Goal: Task Accomplishment & Management: Manage account settings

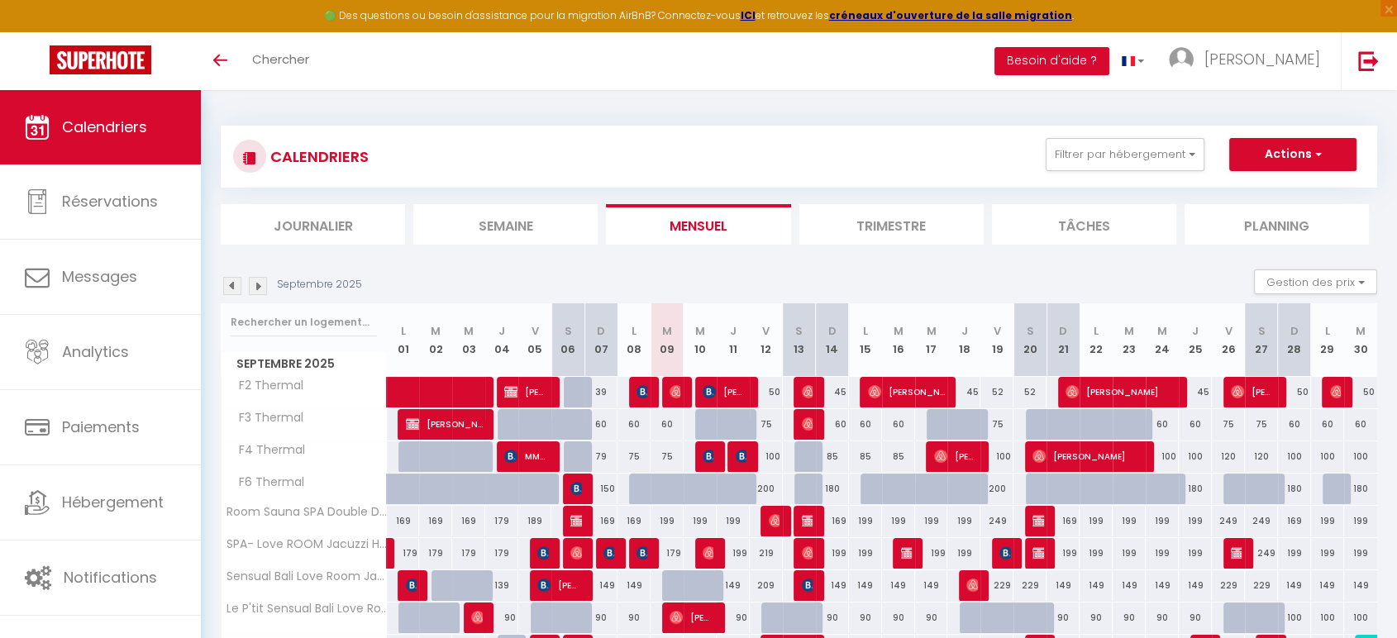
click at [542, 164] on div "CALENDRIERS Filtrer par hébergement Dupont des Loges F2 Thermal F3 Thermal F4 T…" at bounding box center [798, 156] width 1131 height 37
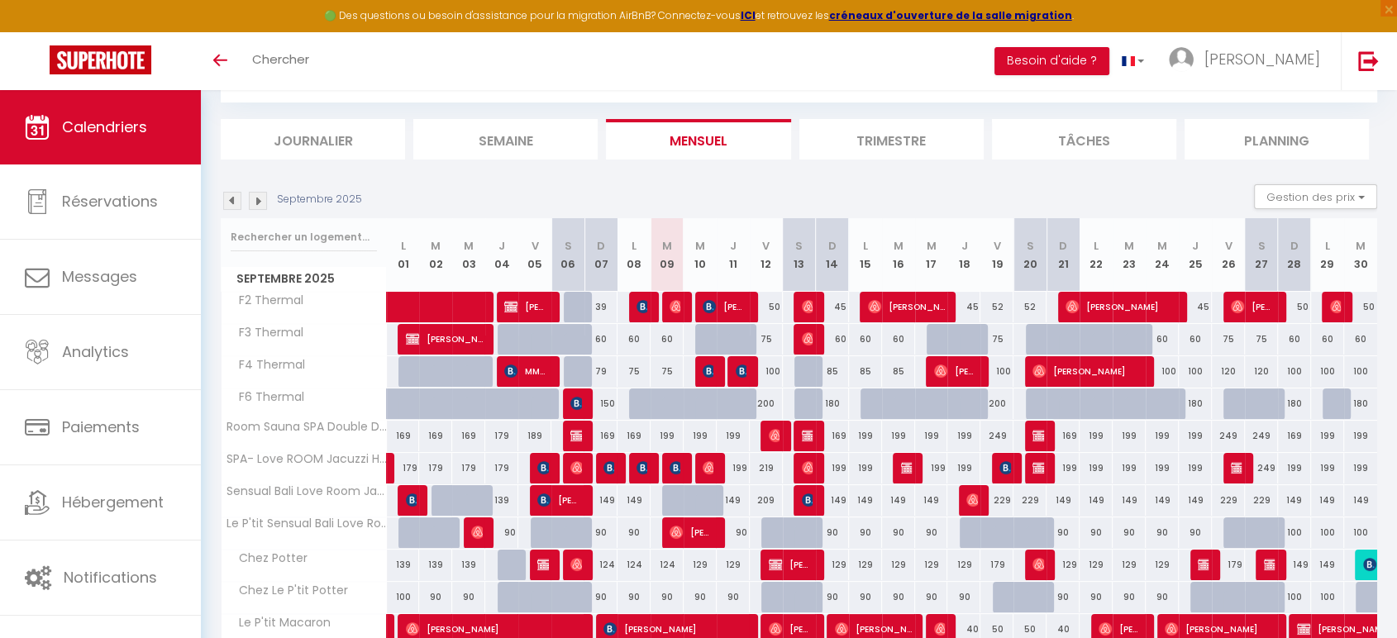
scroll to position [92, 0]
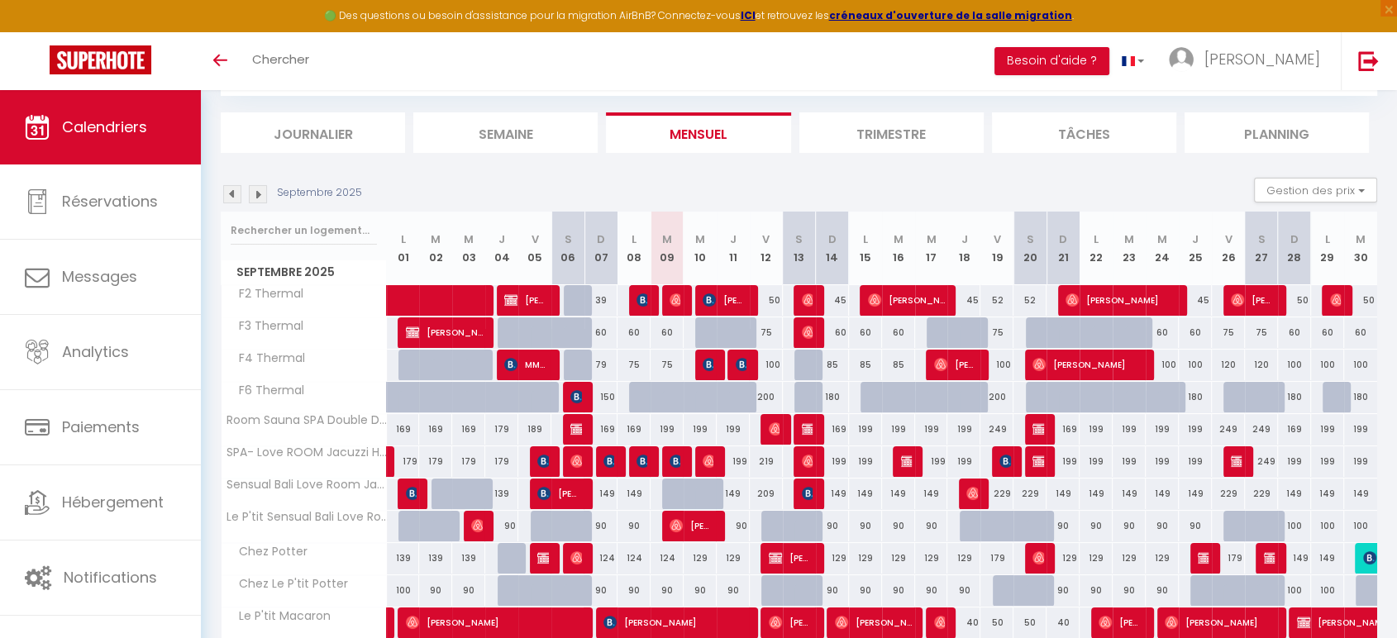
click at [670, 433] on div "199" at bounding box center [666, 429] width 33 height 31
type input "199"
type input "[DATE]"
type input "Mer 10 Septembre 2025"
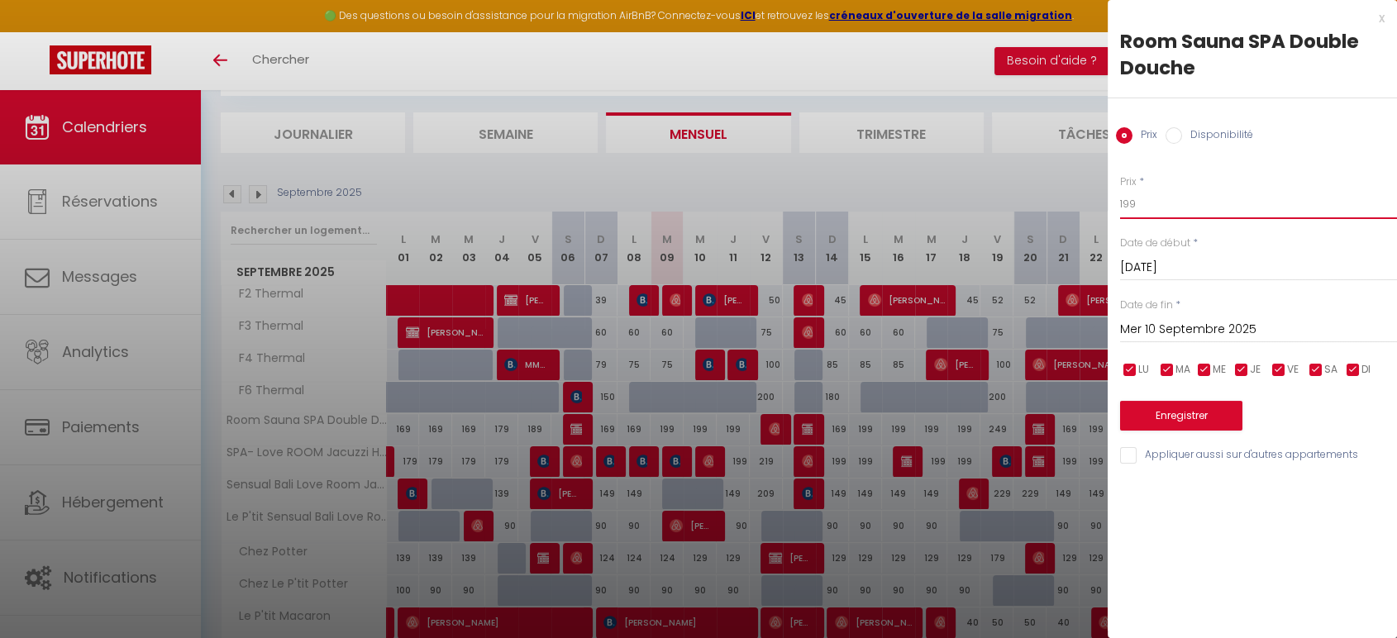
drag, startPoint x: 1179, startPoint y: 213, endPoint x: 997, endPoint y: 212, distance: 182.6
click at [997, 212] on body "🟢 Des questions ou besoin d'assistance pour la migration AirBnB? Connectez-vous…" at bounding box center [698, 449] width 1397 height 903
type input "159"
click at [1164, 332] on input "Mer 10 Septembre 2025" at bounding box center [1258, 329] width 277 height 21
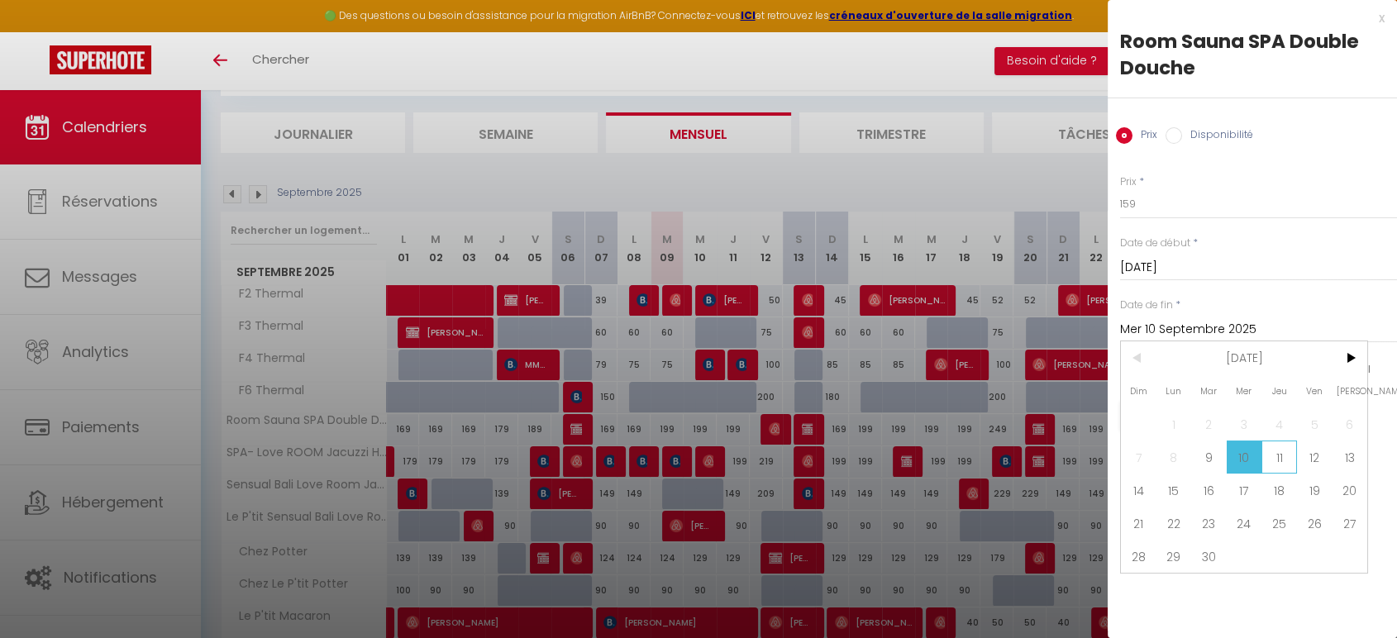
click at [1283, 450] on span "11" at bounding box center [1279, 456] width 36 height 33
type input "Jeu 11 Septembre 2025"
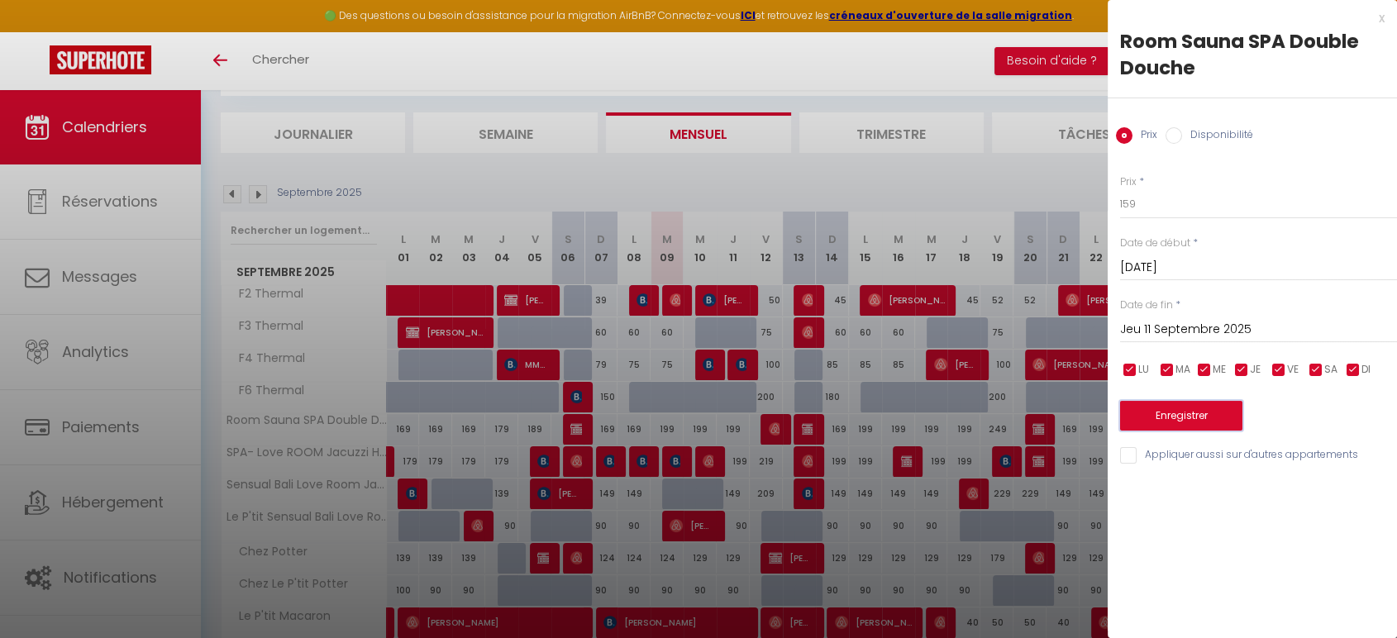
click at [1210, 410] on button "Enregistrer" at bounding box center [1181, 416] width 122 height 30
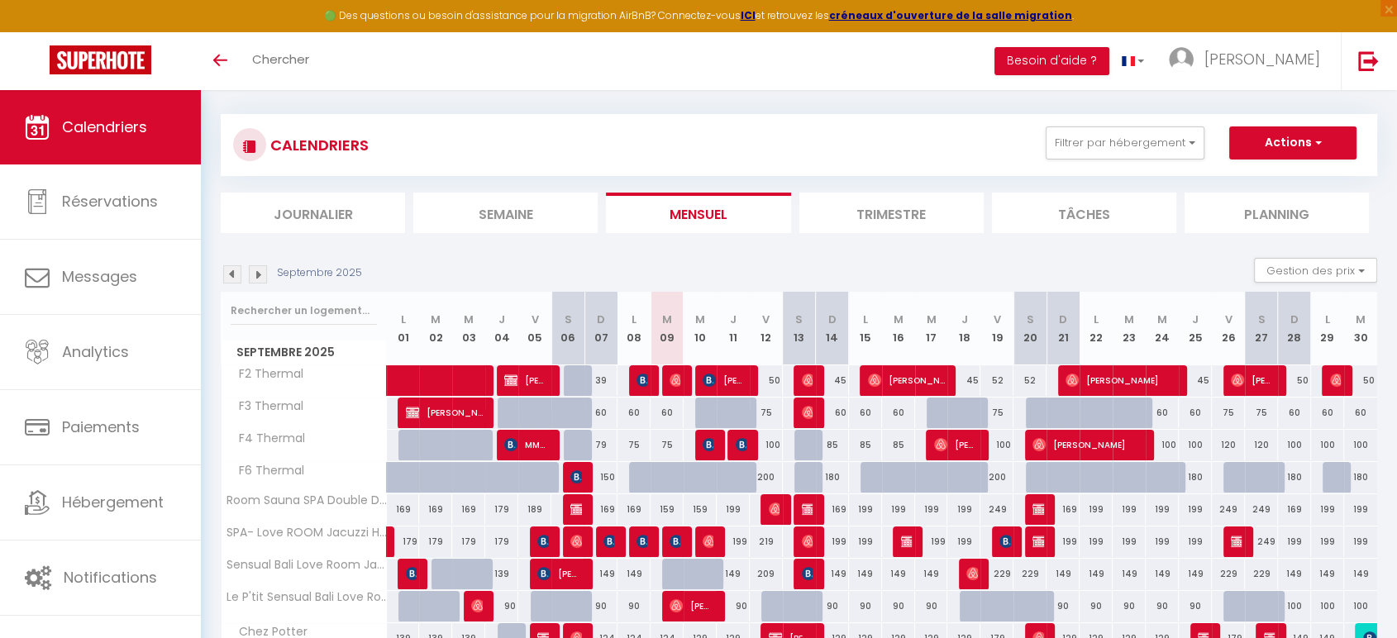
scroll to position [0, 0]
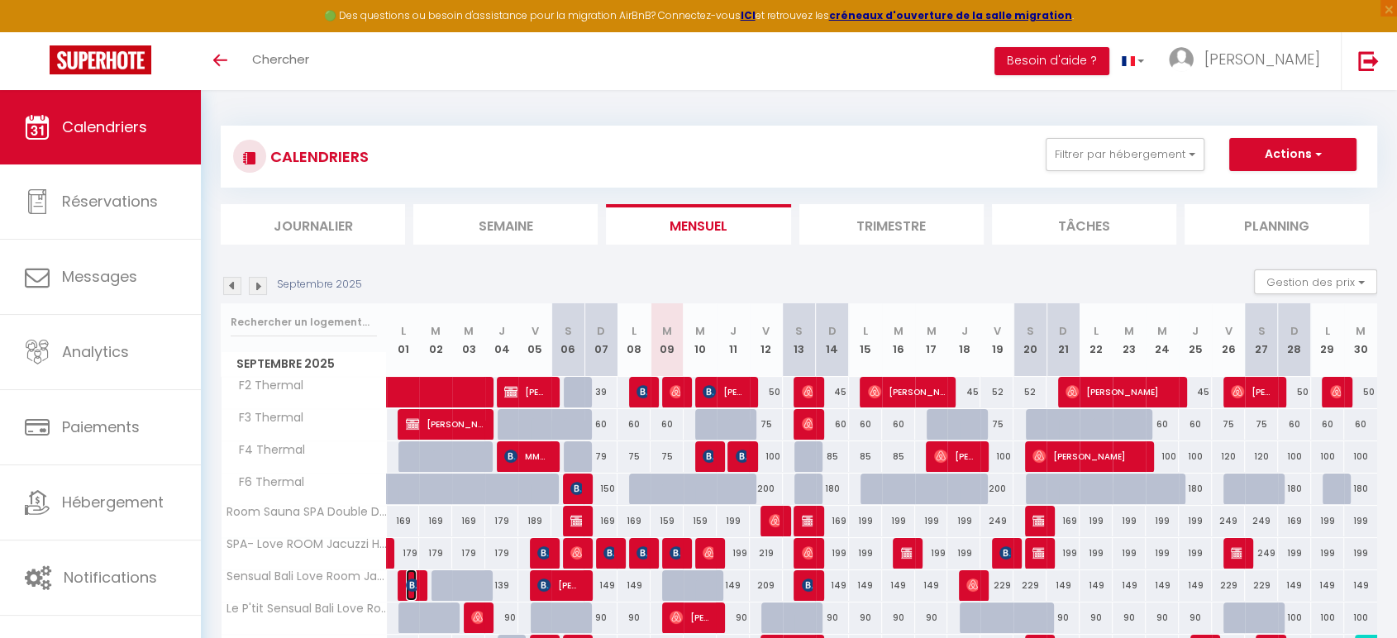
click at [413, 581] on img at bounding box center [412, 585] width 13 height 13
select select "OK"
select select "1"
select select "0"
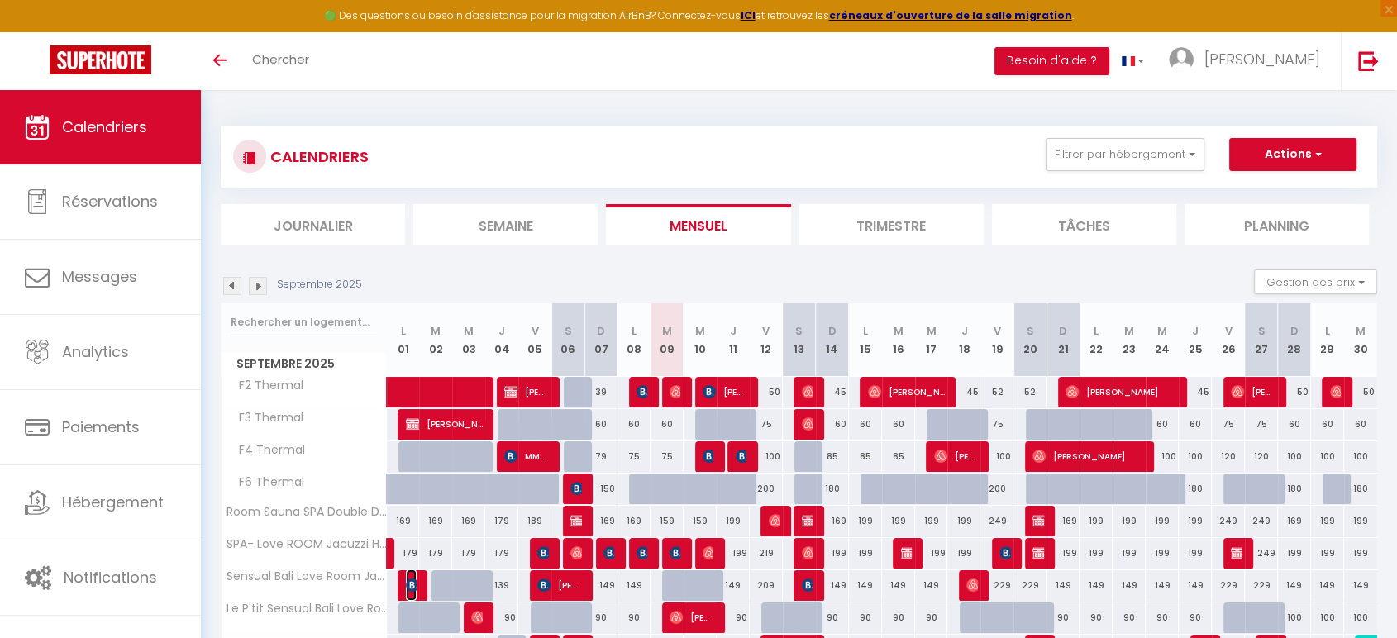
select select "1"
select select
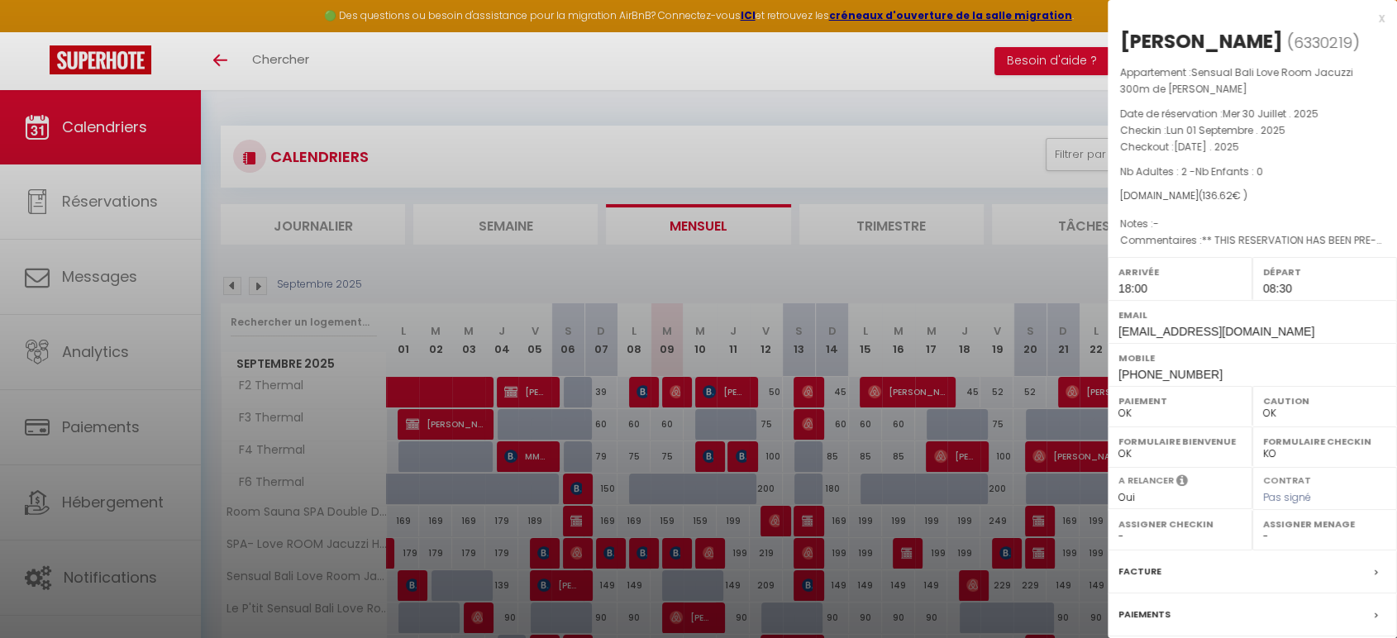
click at [564, 582] on div at bounding box center [698, 319] width 1397 height 638
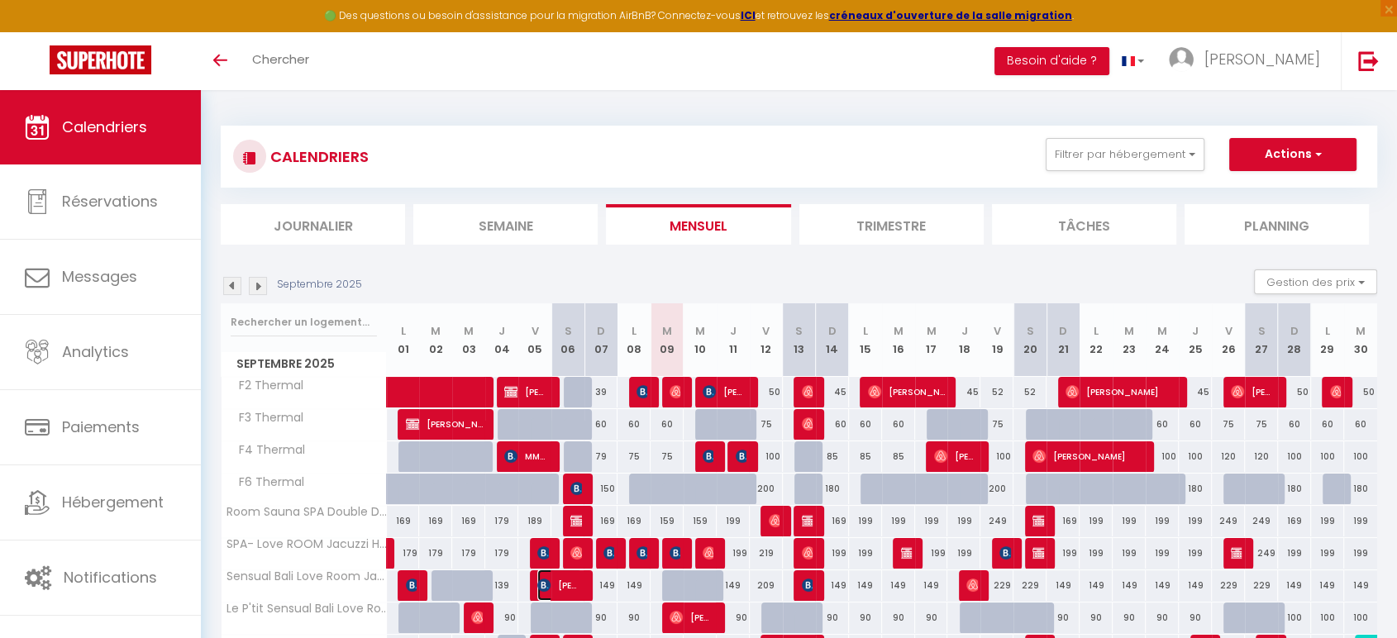
click at [564, 582] on span "[PERSON_NAME]" at bounding box center [559, 584] width 44 height 31
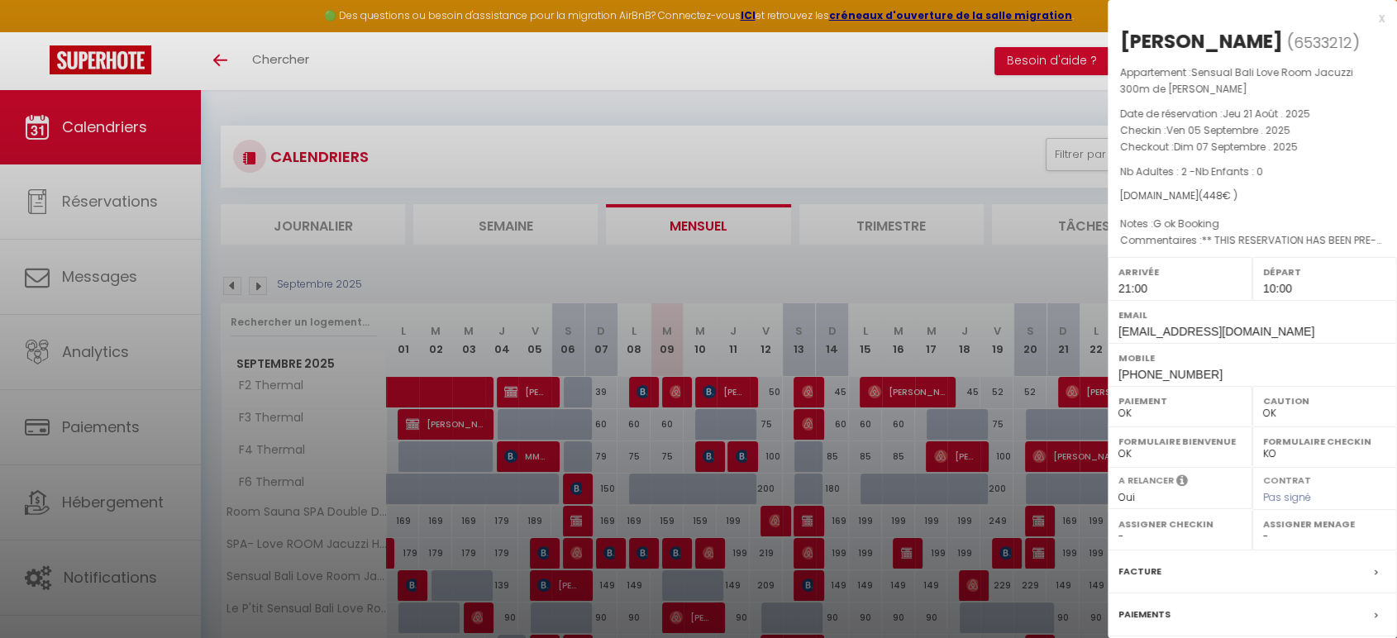
click at [564, 582] on div at bounding box center [698, 319] width 1397 height 638
